Goal: Information Seeking & Learning: Learn about a topic

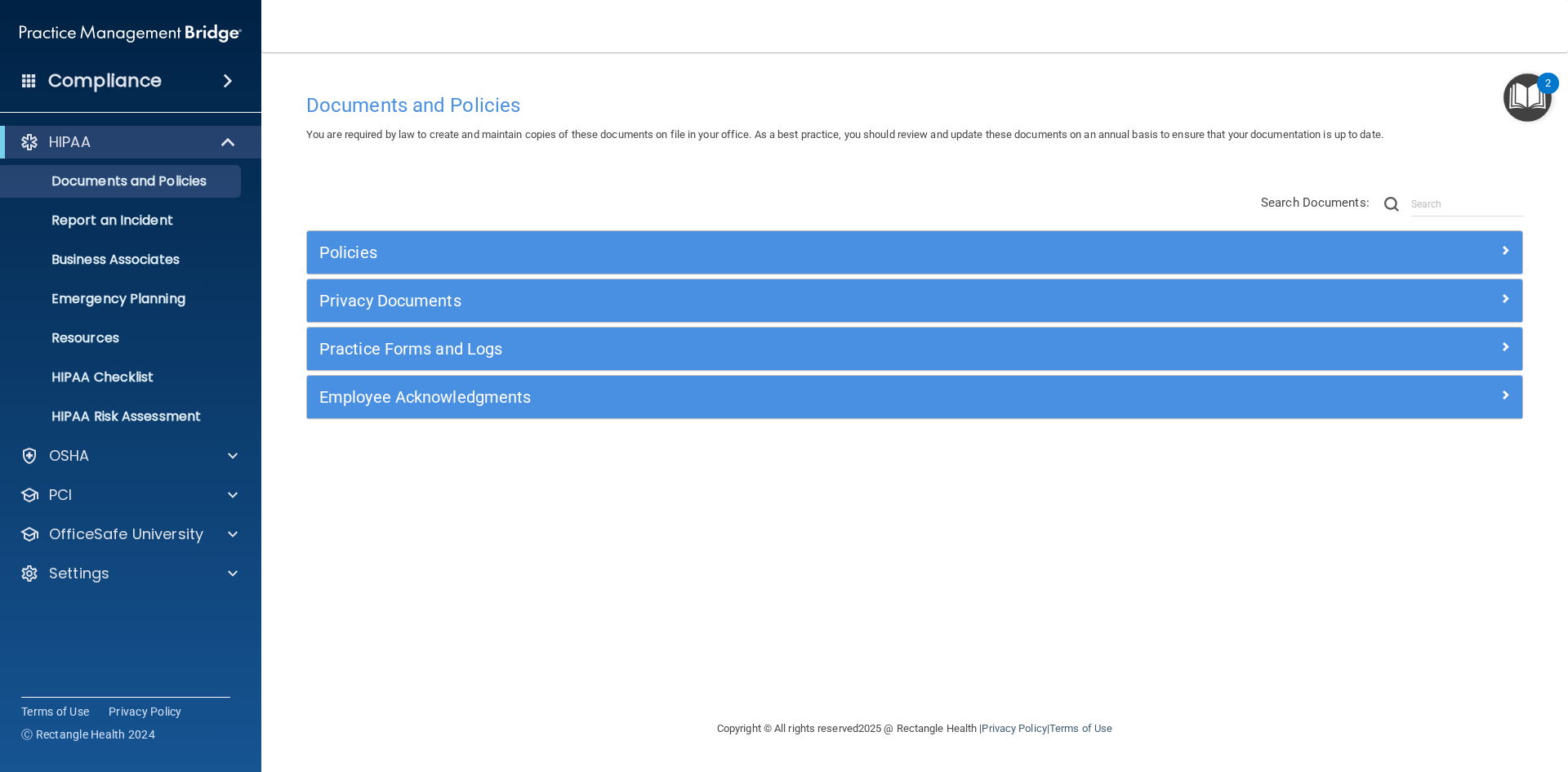
click at [161, 87] on div "Compliance" at bounding box center [131, 80] width 261 height 36
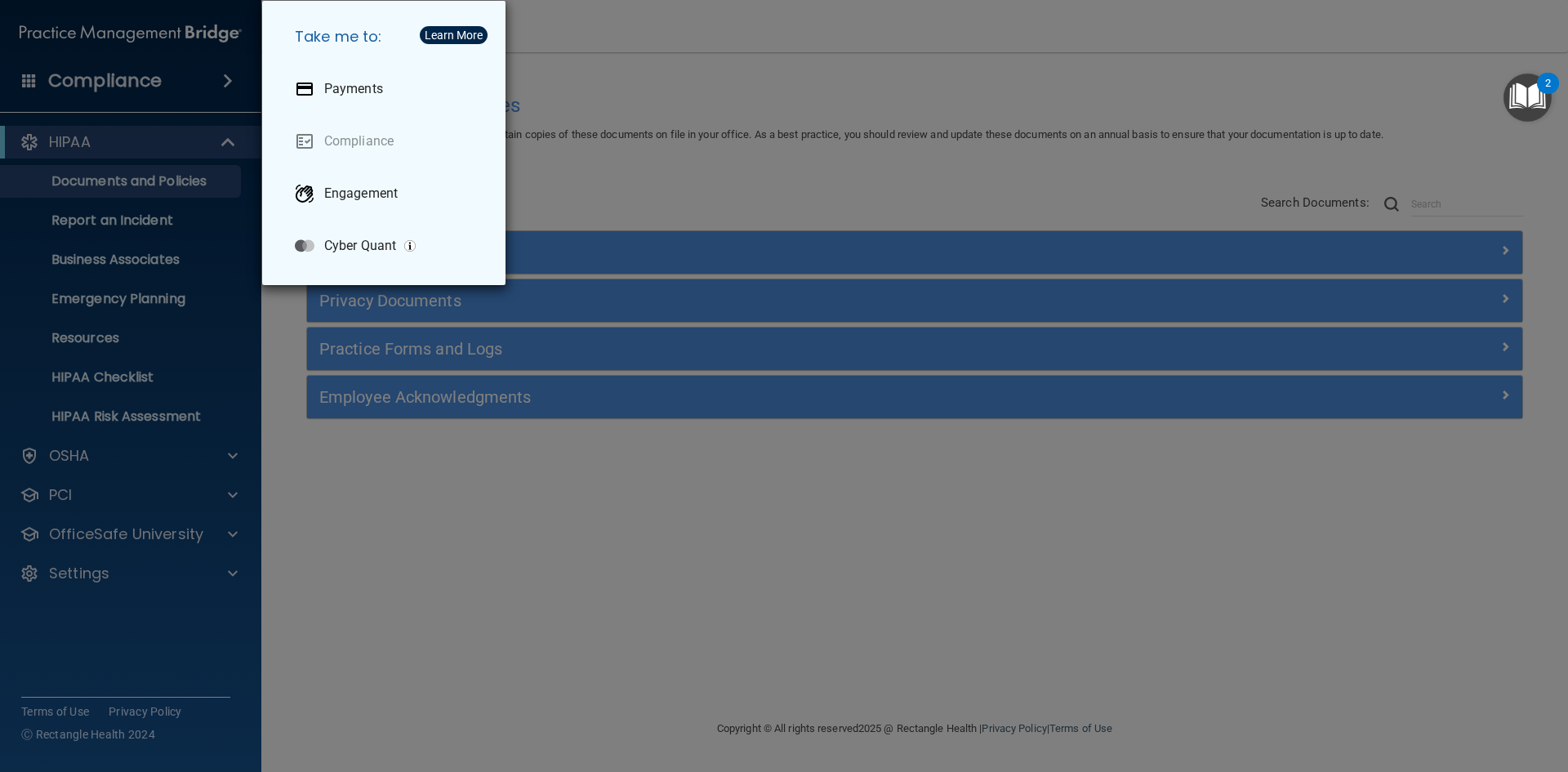
click at [557, 170] on div "Take me to: Payments Compliance Engagement Cyber Quant" at bounding box center [784, 386] width 1568 height 772
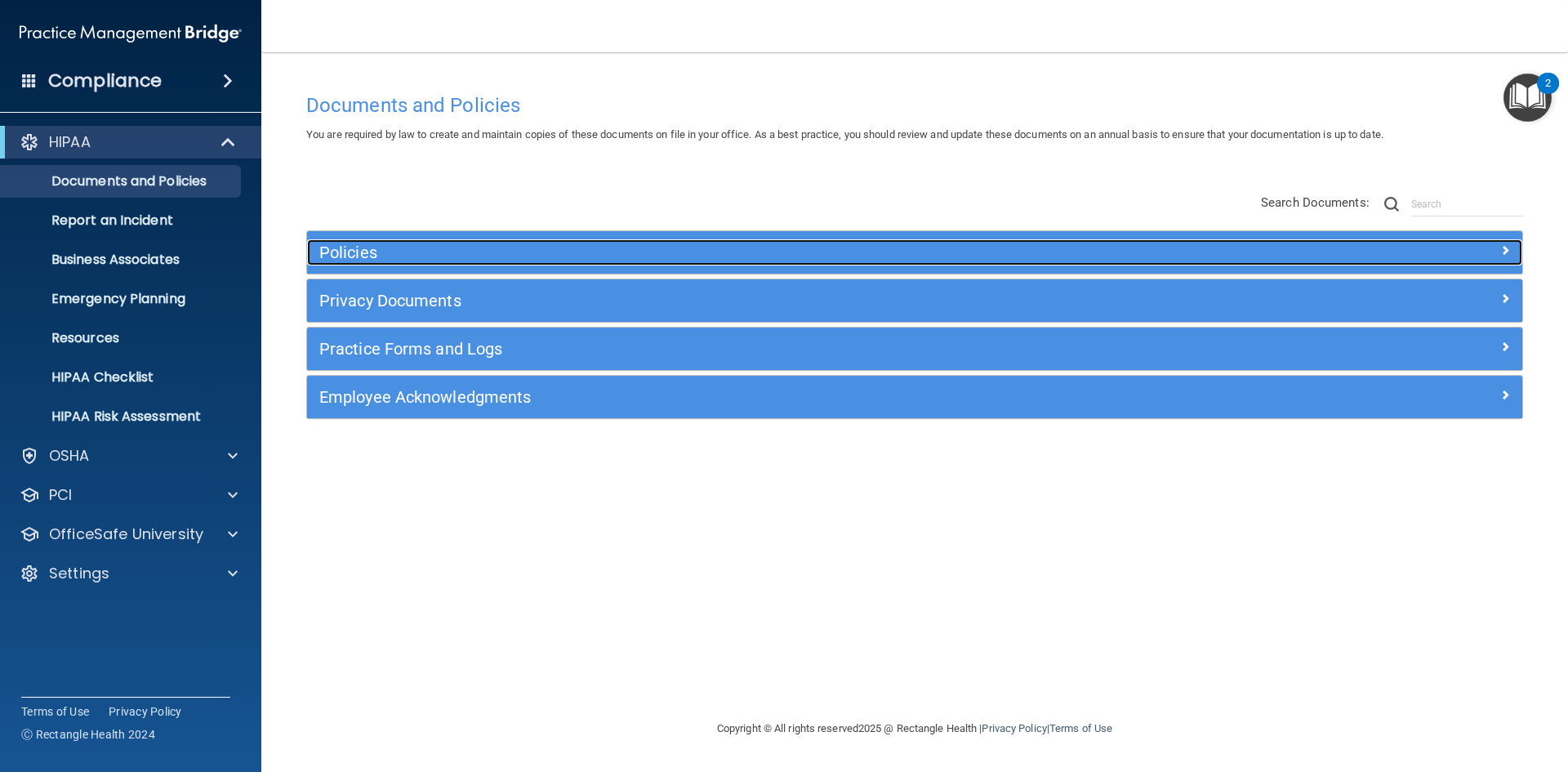
click at [530, 262] on div "Policies" at bounding box center [762, 252] width 911 height 26
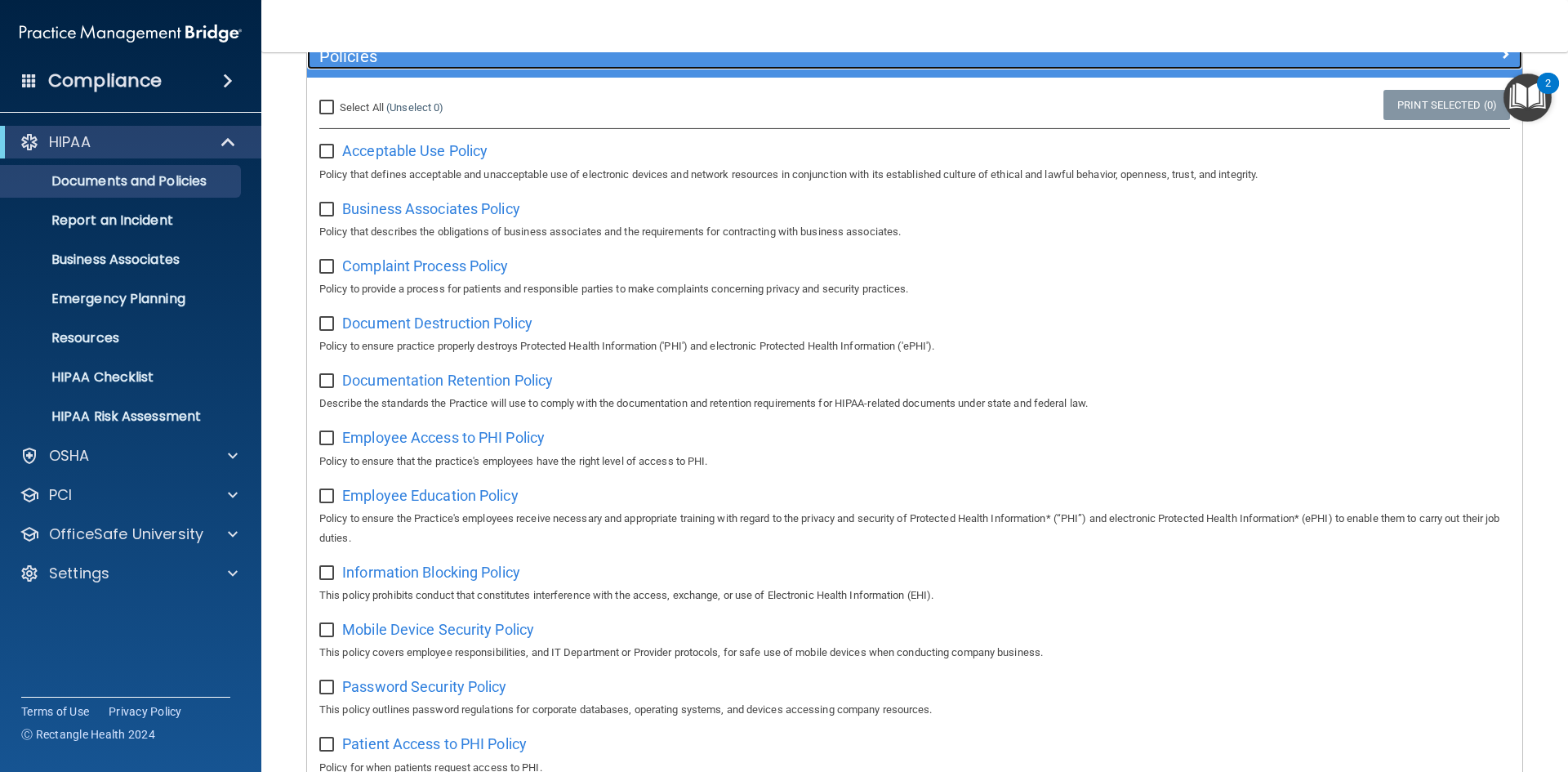
scroll to position [209, 0]
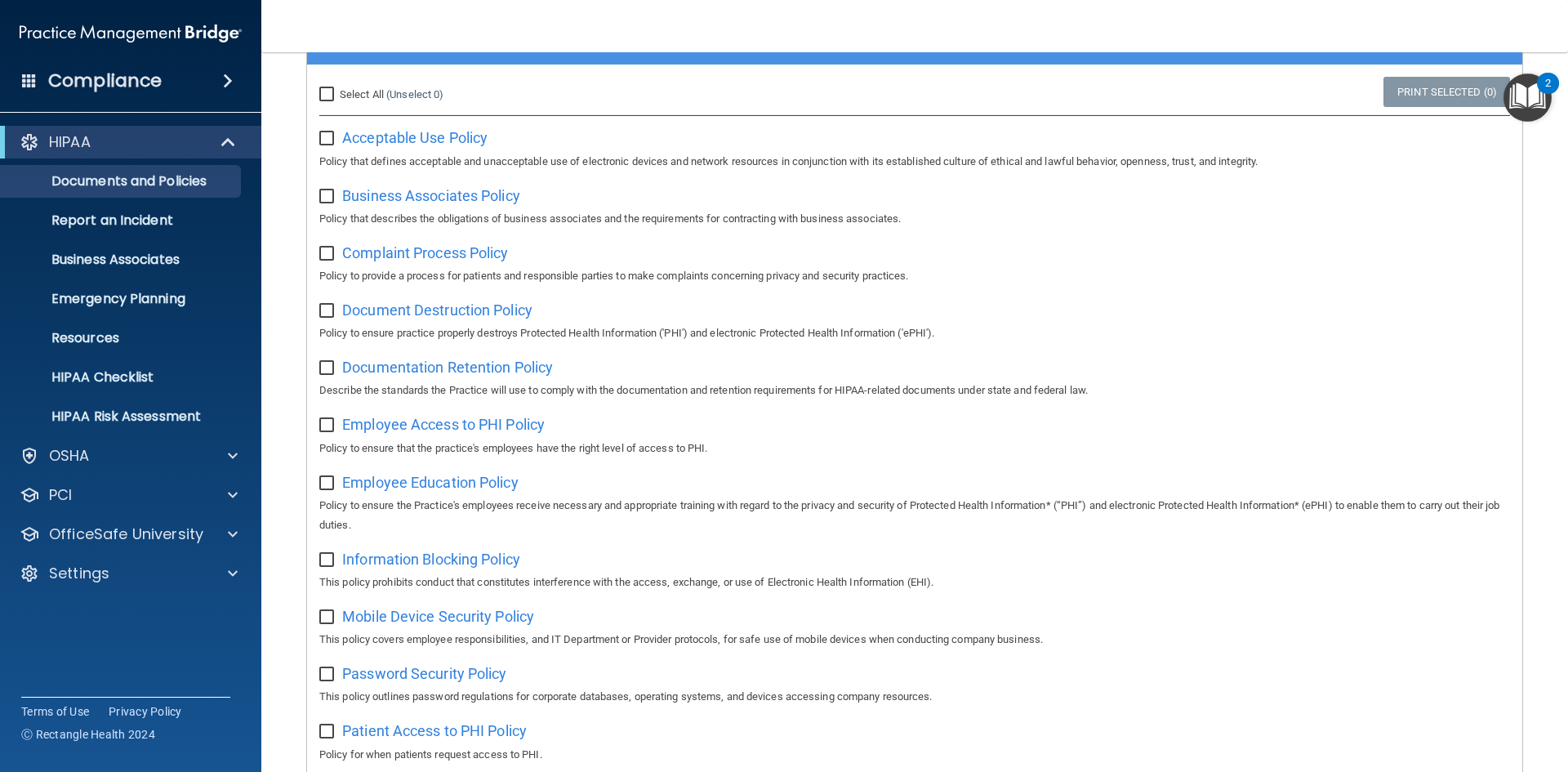
click at [295, 266] on div "Policies Select All (Unselect 0) Unselect All Print Selected (0) Acceptable Use…" at bounding box center [913, 782] width 1241 height 1522
click at [162, 258] on p "Business Associates" at bounding box center [122, 260] width 223 height 16
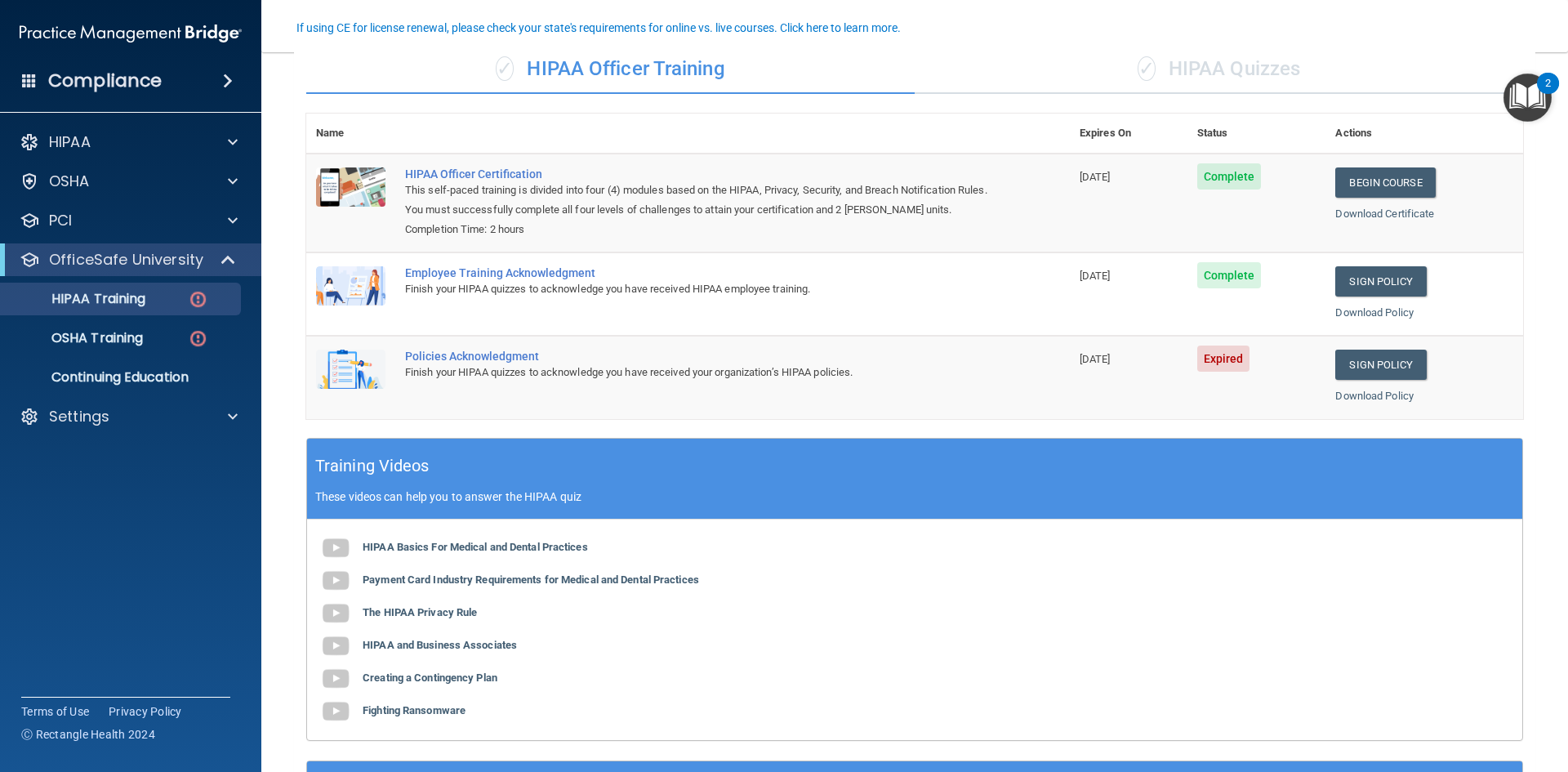
scroll to position [129, 0]
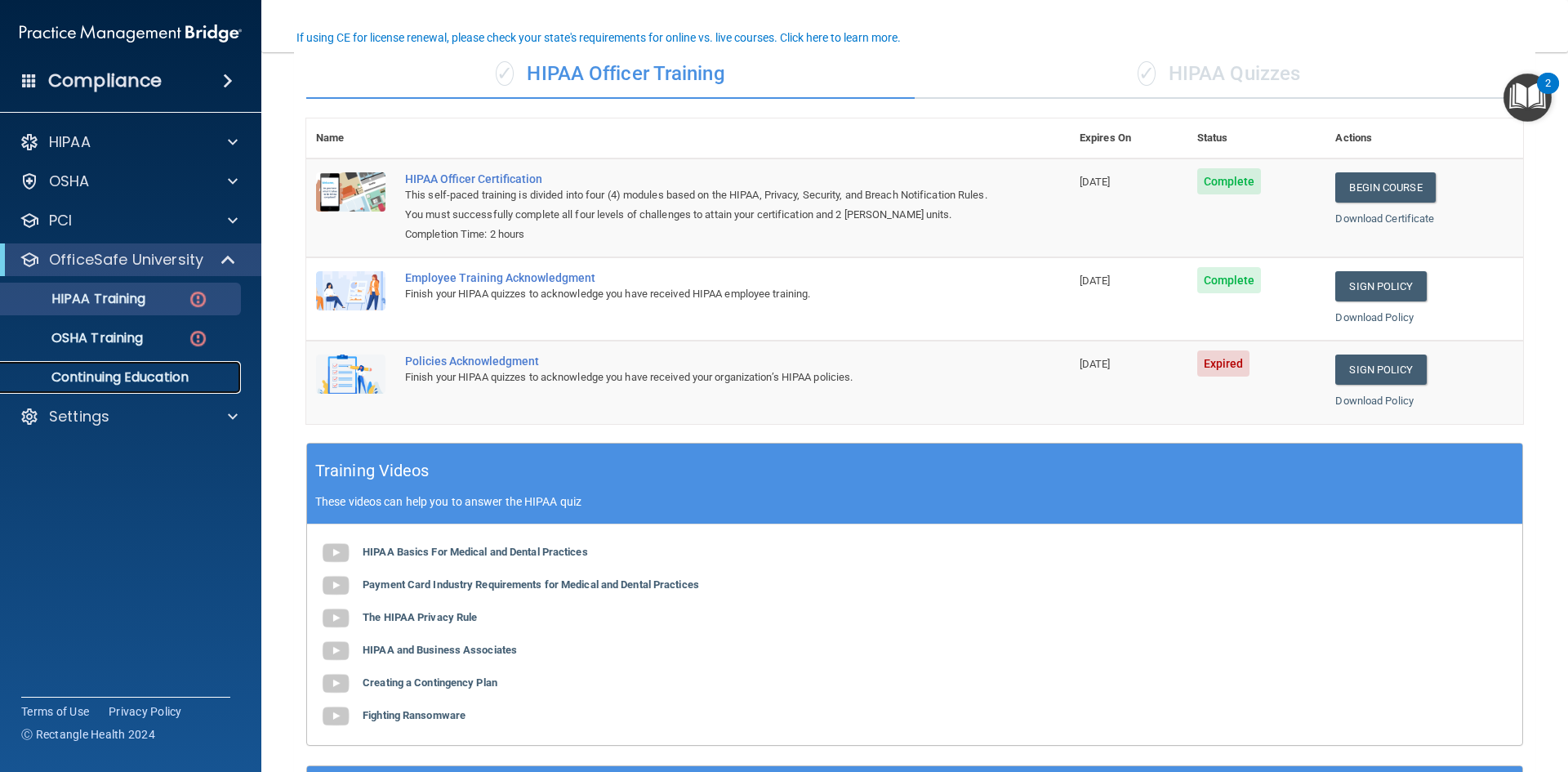
click at [138, 365] on link "Continuing Education" at bounding box center [112, 378] width 258 height 33
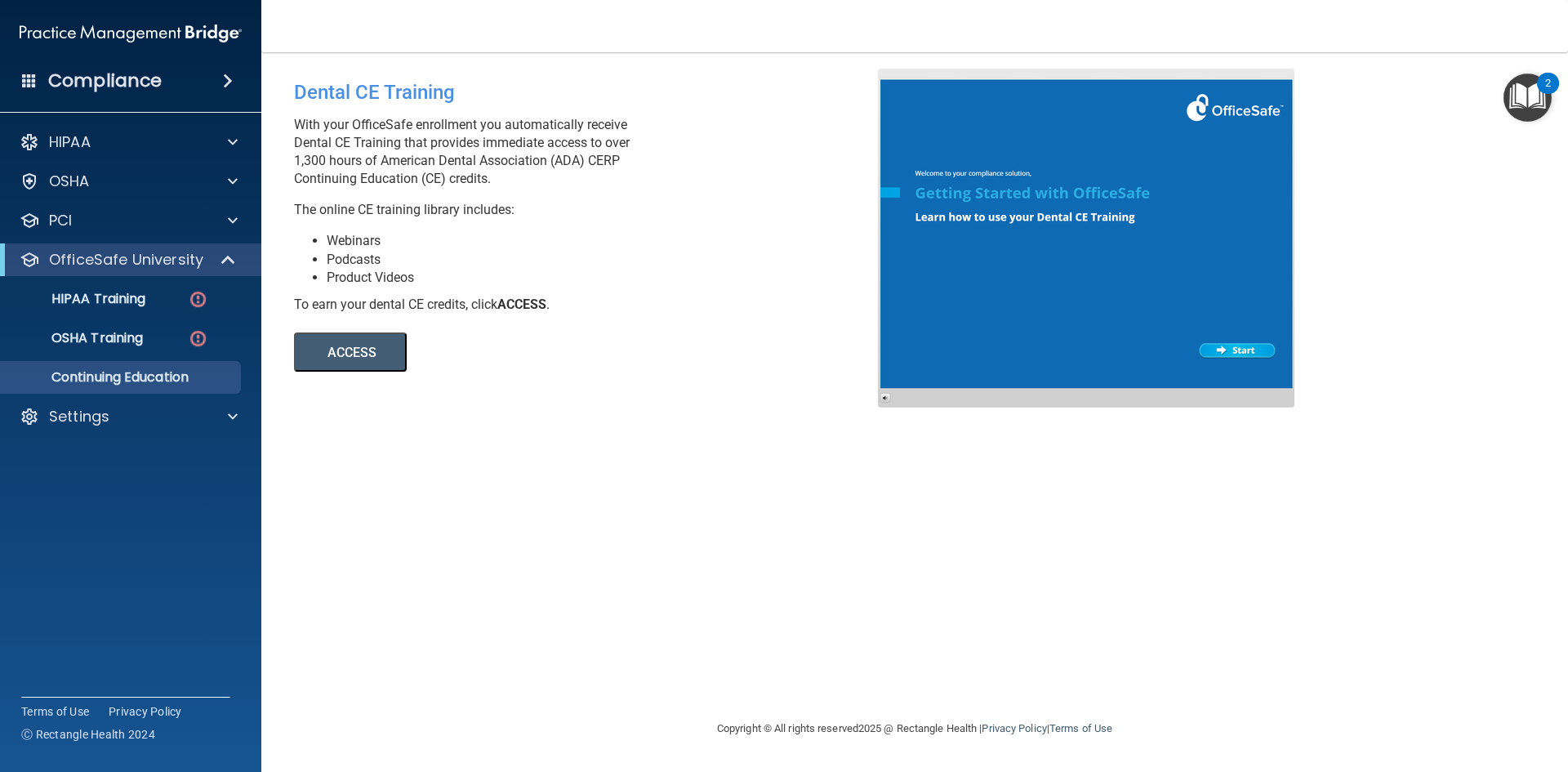
click at [371, 365] on button "ACCESS" at bounding box center [350, 352] width 112 height 39
